Goal: Book appointment/travel/reservation

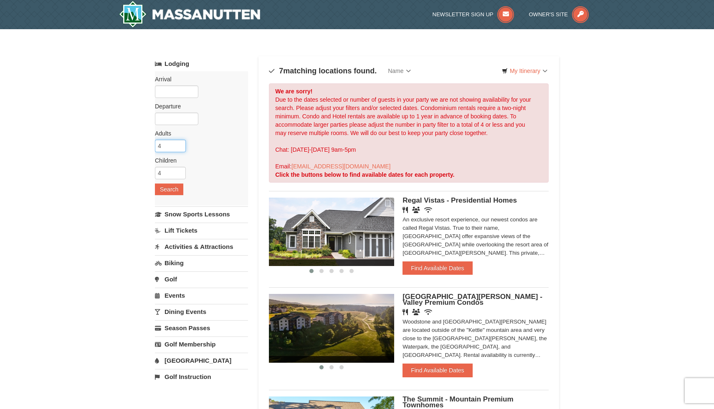
click at [167, 144] on input "4" at bounding box center [170, 146] width 31 height 13
click at [180, 144] on input "5" at bounding box center [170, 146] width 31 height 13
type input "4"
click at [181, 148] on input "4" at bounding box center [170, 146] width 31 height 13
click at [164, 177] on input "4" at bounding box center [170, 173] width 31 height 13
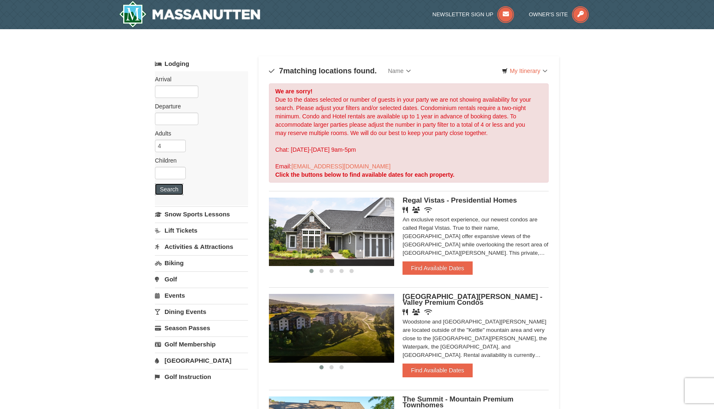
click at [167, 192] on button "Search" at bounding box center [169, 190] width 28 height 12
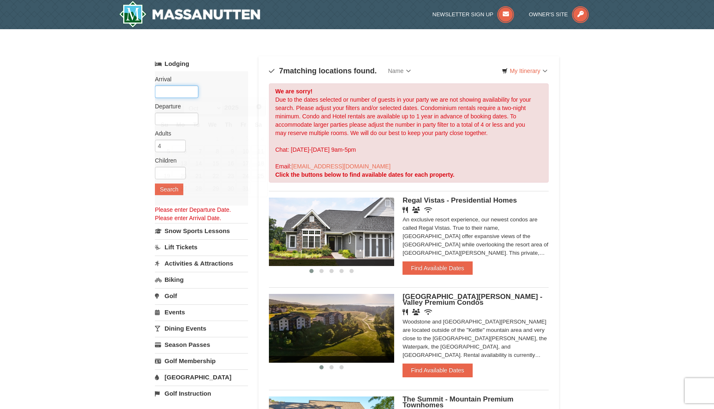
click at [182, 86] on input "text" at bounding box center [176, 92] width 43 height 13
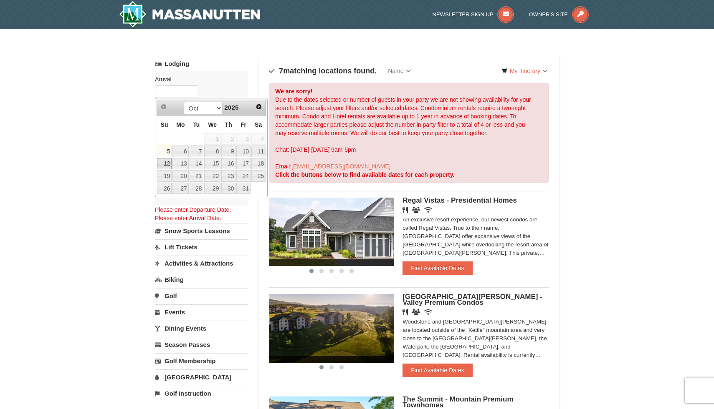
click at [167, 162] on link "12" at bounding box center [164, 164] width 15 height 12
type input "[DATE]"
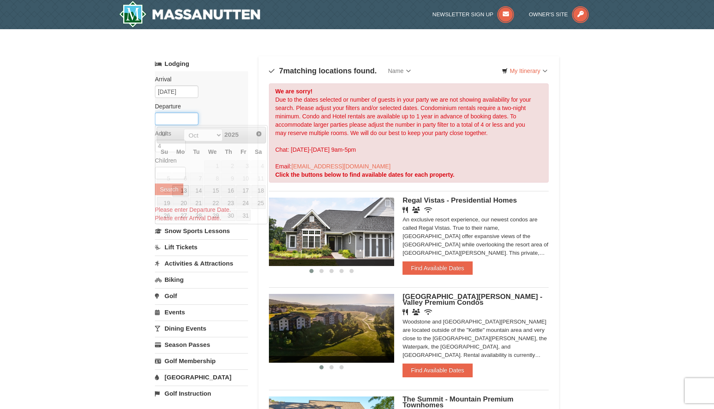
click at [189, 121] on input "text" at bounding box center [176, 119] width 43 height 13
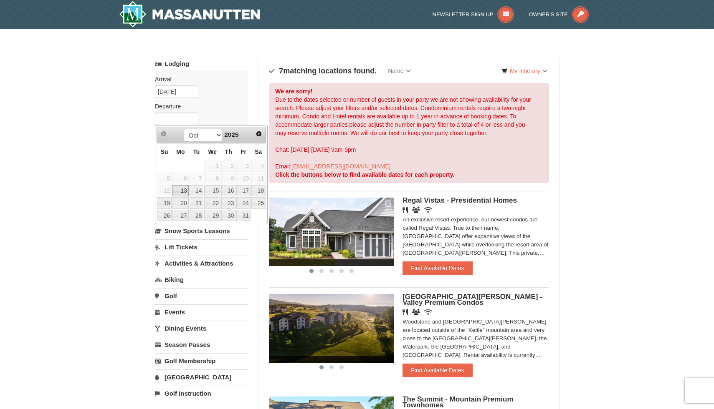
click at [182, 190] on link "13" at bounding box center [180, 191] width 16 height 12
type input "[DATE]"
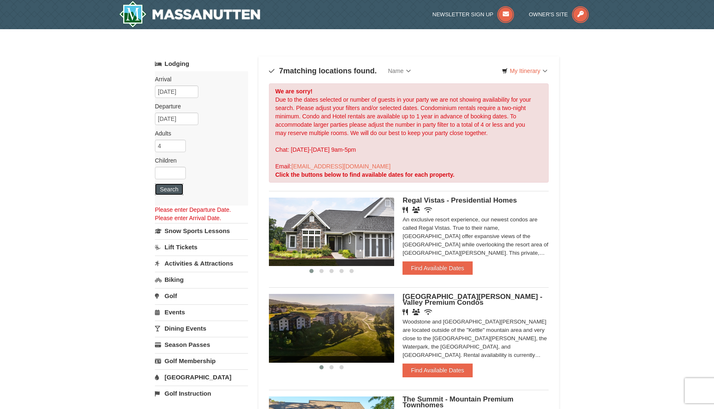
click at [169, 187] on button "Search" at bounding box center [169, 190] width 28 height 12
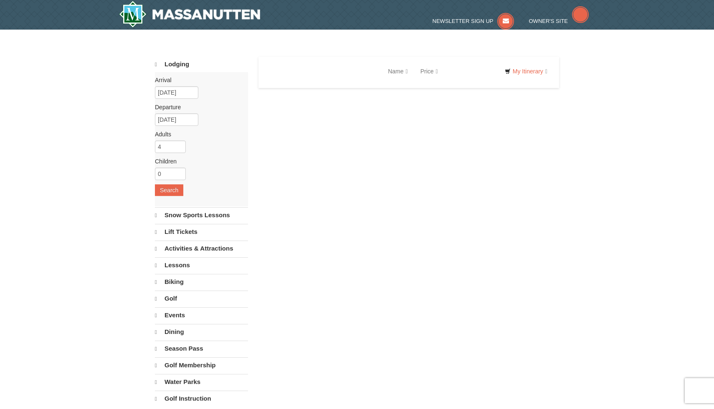
select select "10"
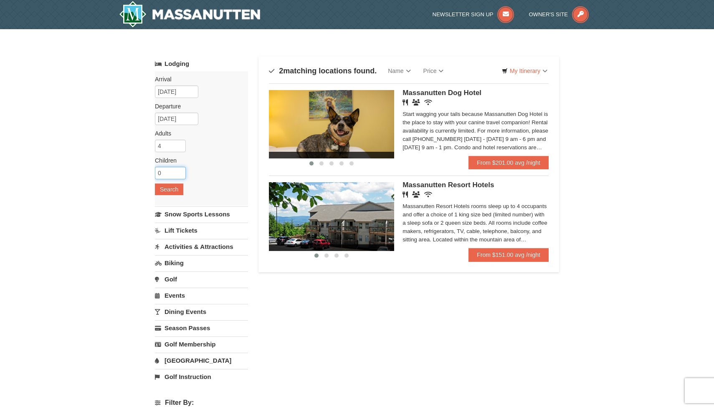
click at [167, 176] on input "0" at bounding box center [170, 173] width 31 height 13
click at [180, 171] on input "1" at bounding box center [170, 173] width 31 height 13
type input "2"
click at [180, 171] on input "2" at bounding box center [170, 173] width 31 height 13
click at [168, 189] on button "Search" at bounding box center [169, 190] width 28 height 12
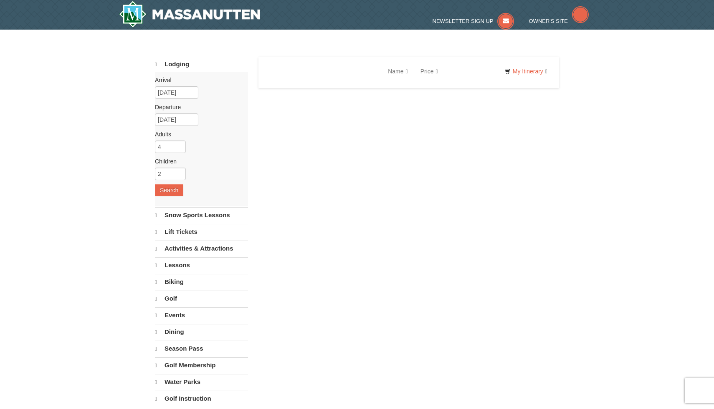
select select "10"
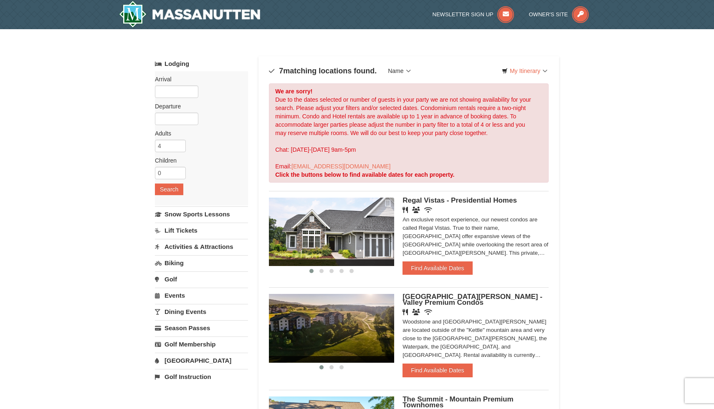
click at [413, 70] on link "Name" at bounding box center [398, 71] width 35 height 17
click at [187, 177] on div "Arrival Please format dates MM/DD/YYYY Please format dates MM/DD/YYYY Departure…" at bounding box center [201, 138] width 93 height 134
click at [178, 91] on input "text" at bounding box center [176, 92] width 43 height 13
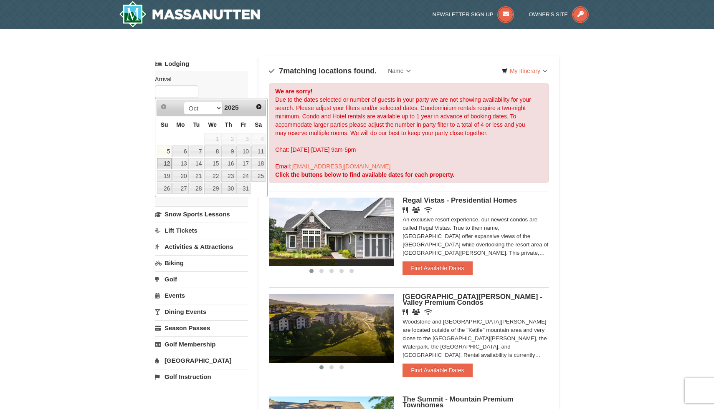
click at [166, 163] on link "12" at bounding box center [164, 164] width 15 height 12
type input "10/12/2025"
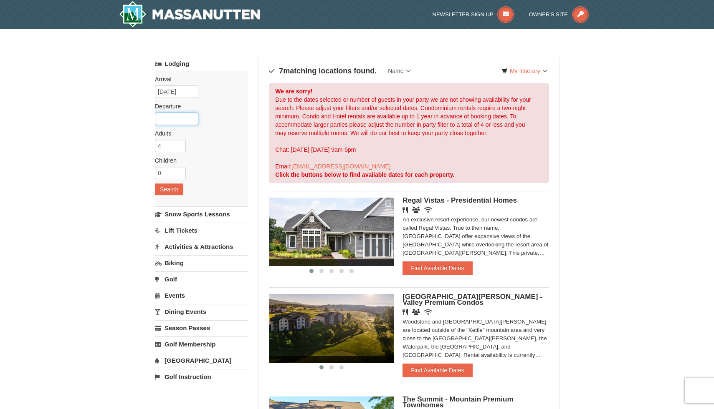
click at [184, 119] on input "text" at bounding box center [176, 119] width 43 height 13
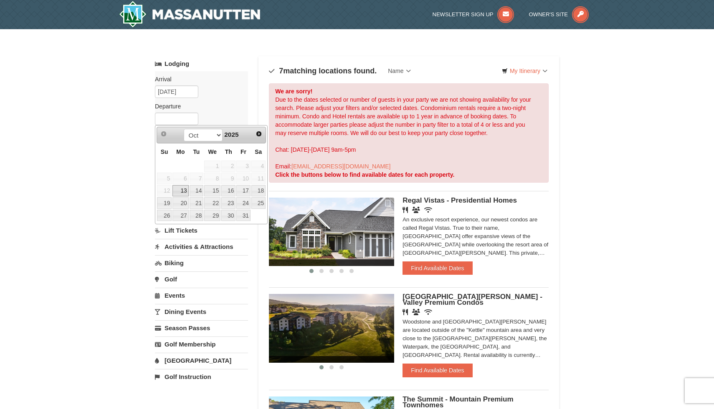
click at [182, 189] on link "13" at bounding box center [180, 191] width 16 height 12
type input "[DATE]"
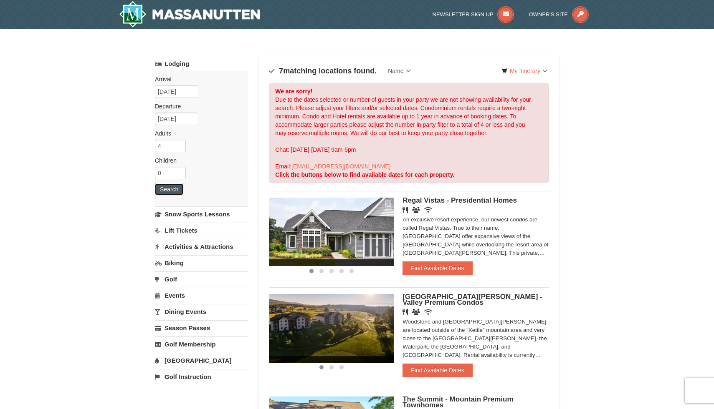
click at [172, 186] on button "Search" at bounding box center [169, 190] width 28 height 12
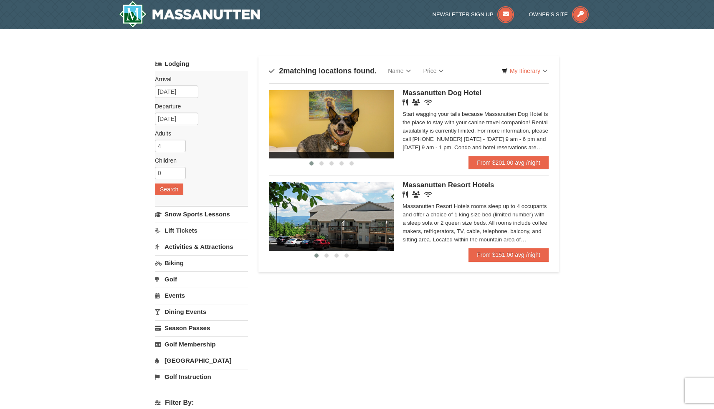
click at [439, 183] on span "Massanutten Resort Hotels" at bounding box center [447, 185] width 91 height 8
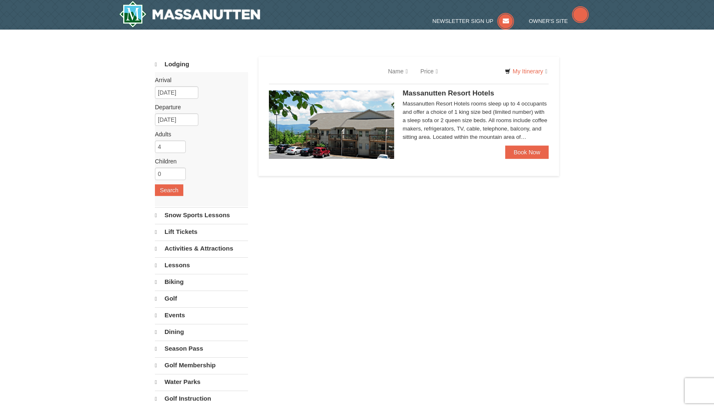
select select "10"
